Goal: Transaction & Acquisition: Purchase product/service

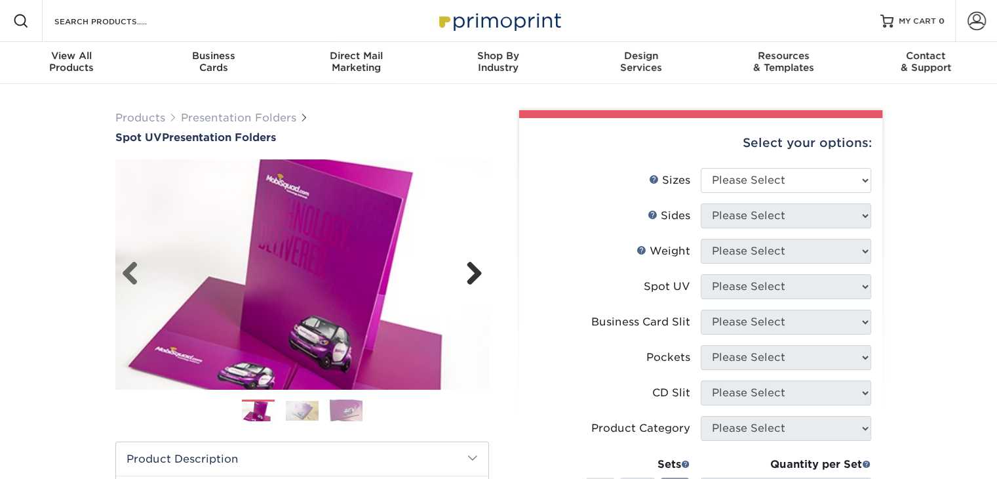
click at [468, 279] on link "Next" at bounding box center [469, 274] width 26 height 26
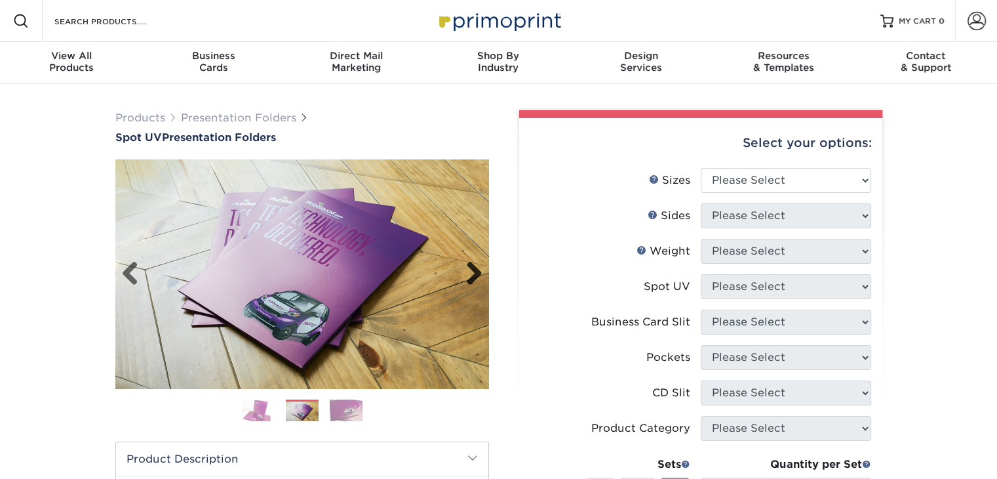
click at [468, 279] on link "Next" at bounding box center [469, 274] width 26 height 26
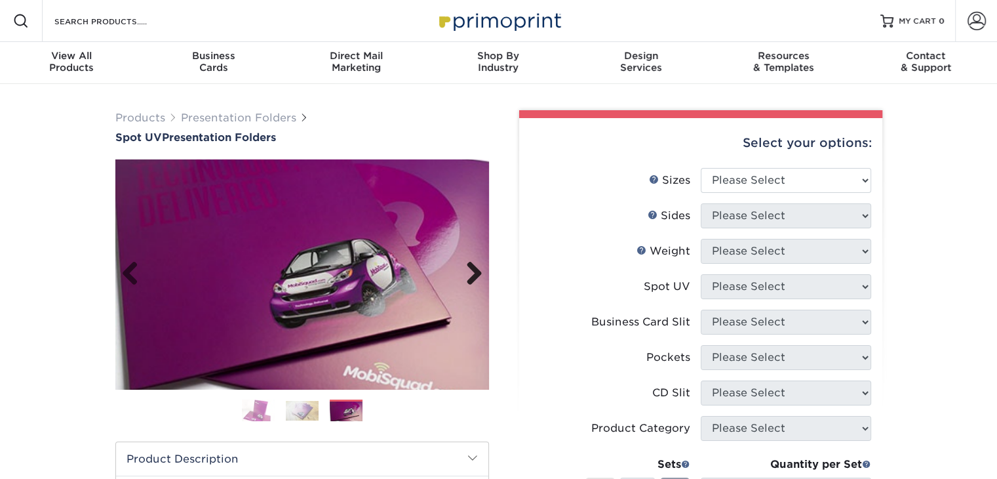
click at [468, 279] on link "Next" at bounding box center [469, 274] width 26 height 26
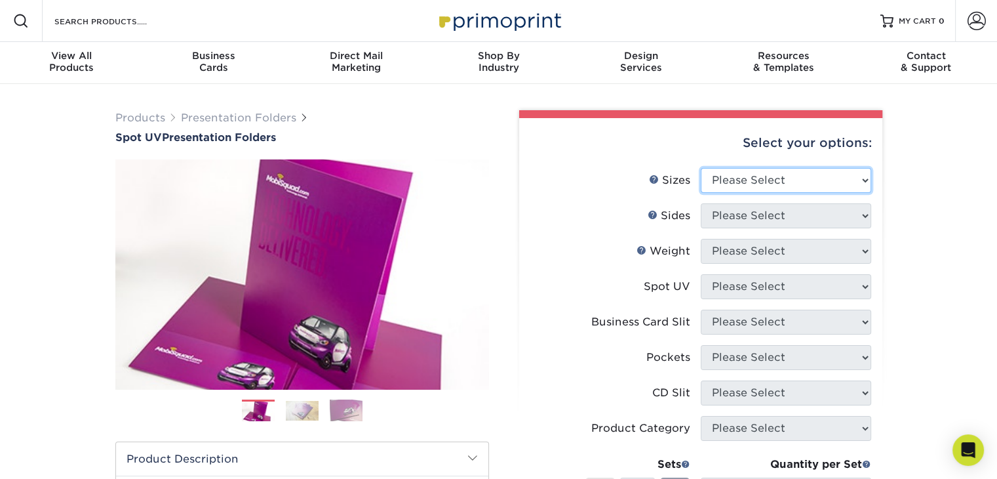
click at [767, 178] on select "Please Select 6" x 9" 9" x 12"" at bounding box center [786, 180] width 170 height 25
select select "9.00x12.00"
click at [701, 168] on select "Please Select 6" x 9" 9" x 12"" at bounding box center [786, 180] width 170 height 25
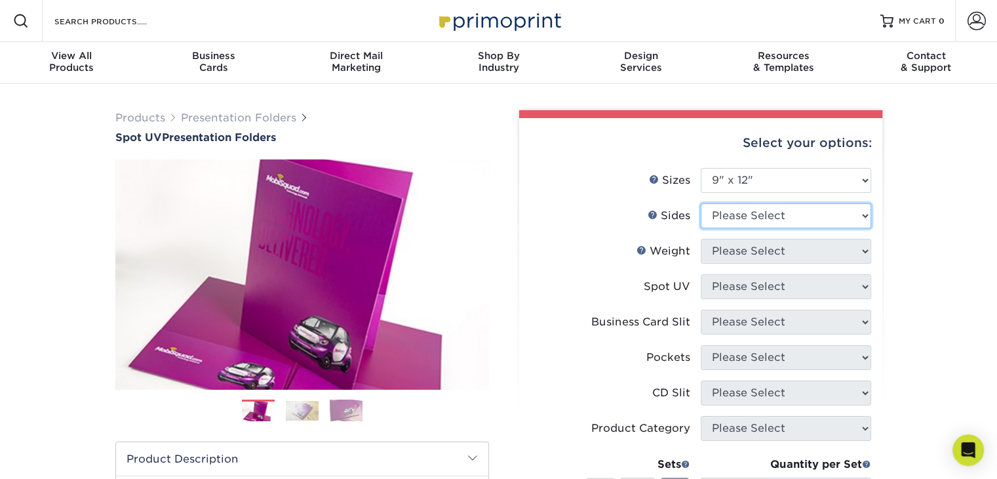
click at [763, 211] on select "Please Select Print Both Sides Print Front Only" at bounding box center [786, 215] width 170 height 25
select select "13abbda7-1d64-4f25-8bb2-c179b224825d"
click at [701, 203] on select "Please Select Print Both Sides Print Front Only" at bounding box center [786, 215] width 170 height 25
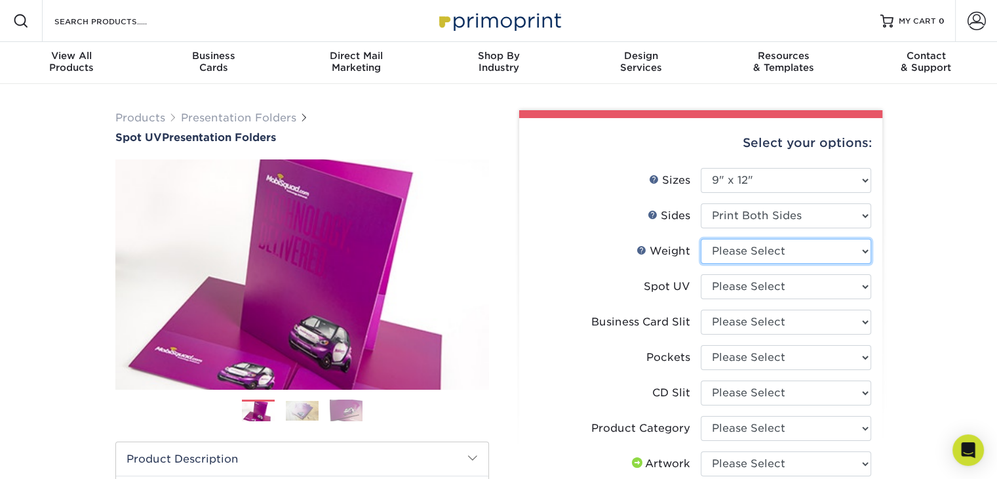
click at [750, 254] on select "Please Select 16PT" at bounding box center [786, 251] width 170 height 25
select select "16PT"
click at [701, 239] on select "Please Select 16PT" at bounding box center [786, 251] width 170 height 25
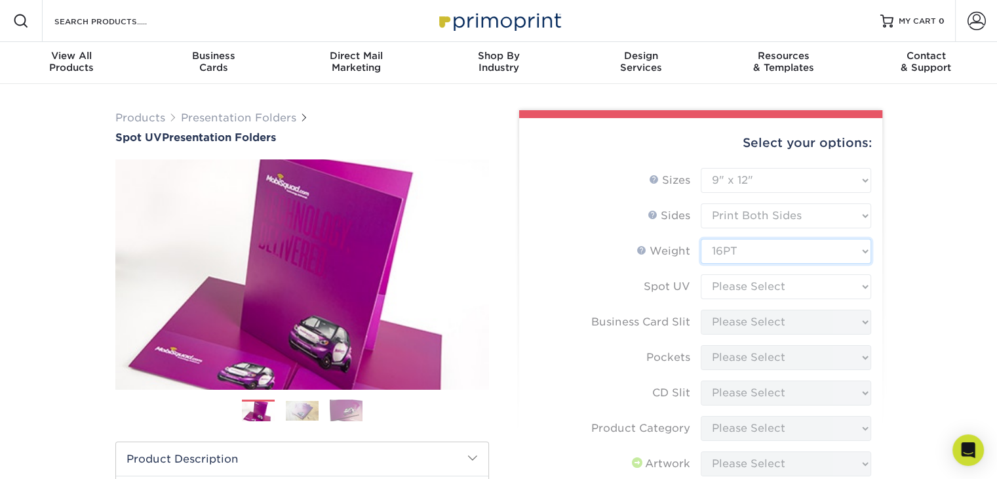
scroll to position [197, 0]
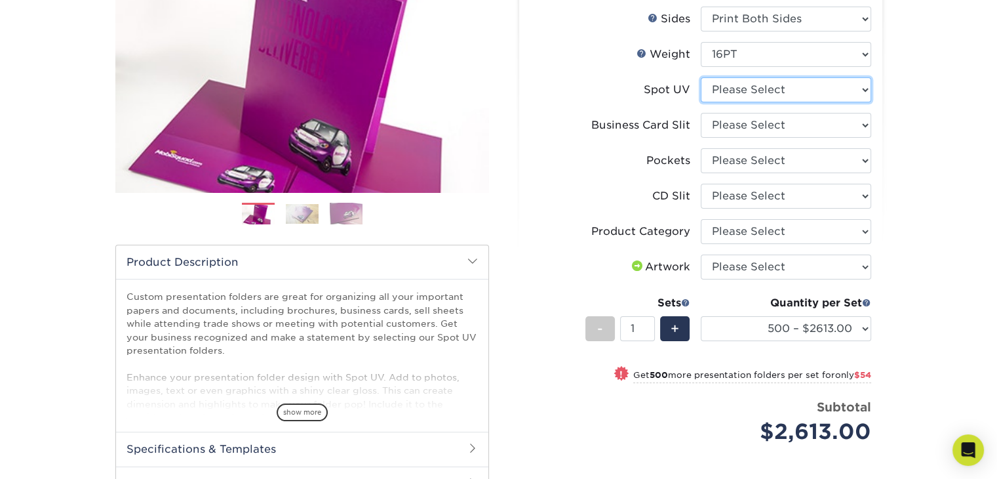
click at [754, 79] on select "Please Select Front Only" at bounding box center [786, 89] width 170 height 25
select select "1"
click at [701, 77] on select "Please Select Front Only" at bounding box center [786, 89] width 170 height 25
click at [744, 125] on select "Please Select No Business Card Slits On Both Pockets - Horizontal On Both Pocke…" at bounding box center [786, 125] width 170 height 25
click at [744, 126] on select "Please Select No Business Card Slits On Both Pockets - Horizontal On Both Pocke…" at bounding box center [786, 125] width 170 height 25
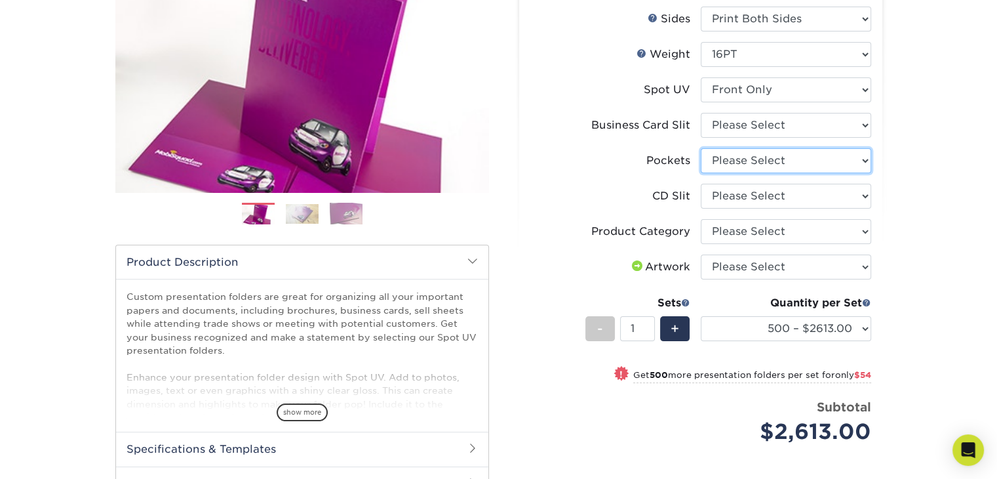
click at [745, 155] on select "Please Select 1 Pocket on the Left (Front) Side 1 Pocket on the Right (Back) Si…" at bounding box center [786, 160] width 170 height 25
click at [645, 182] on li "Pockets Please Select 1 Pocket on the Left (Front) Side 1 Pocket on the Right (…" at bounding box center [701, 165] width 341 height 35
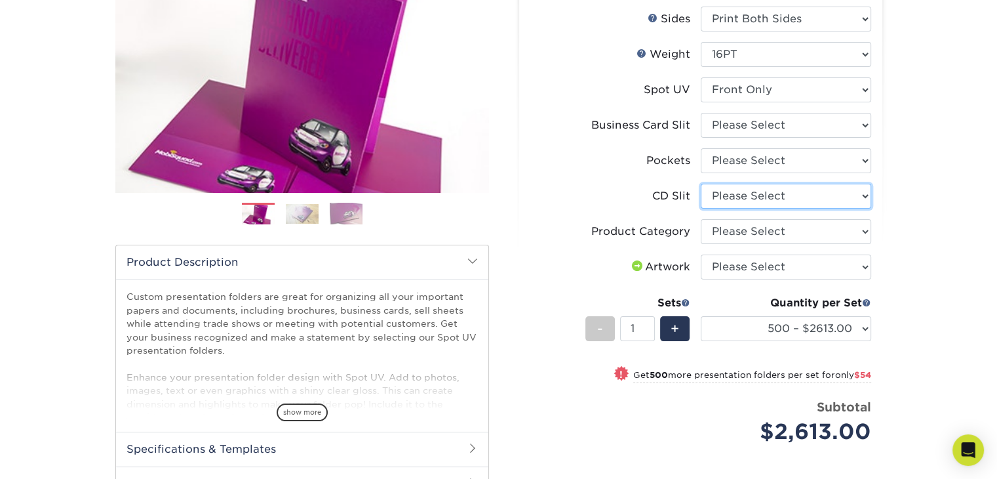
click at [725, 194] on select "Please Select No CD Slit On the Left (Front) Pocket On the Right (Back) Pocket …" at bounding box center [786, 196] width 170 height 25
click at [740, 230] on select "Please Select Presentation Folders" at bounding box center [786, 231] width 170 height 25
select select "57f7a581-ec4a-49d7-930d-eb044a1d12ac"
click at [701, 219] on select "Please Select Presentation Folders" at bounding box center [786, 231] width 170 height 25
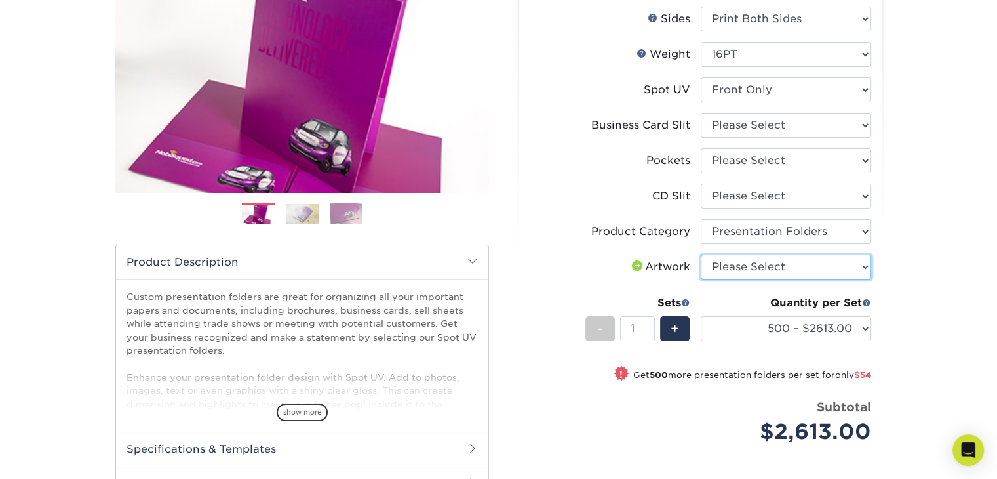
click at [745, 267] on select "Please Select I will upload files I need a design - $75" at bounding box center [786, 266] width 170 height 25
select select "upload"
click at [701, 254] on select "Please Select I will upload files I need a design - $75" at bounding box center [786, 266] width 170 height 25
